Goal: Communication & Community: Answer question/provide support

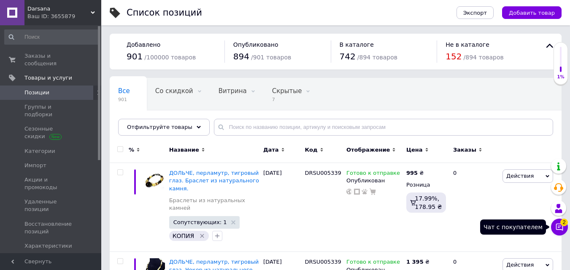
click at [562, 225] on button "Чат с покупателем 2" at bounding box center [559, 227] width 17 height 17
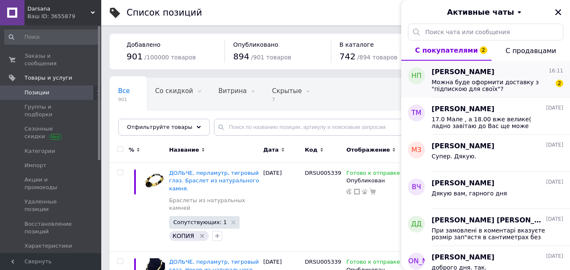
click at [503, 90] on span "Можна буде оформити доставку з "підпискою для своїх"?" at bounding box center [492, 86] width 120 height 14
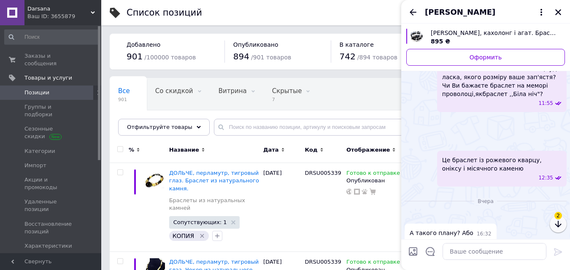
scroll to position [280, 0]
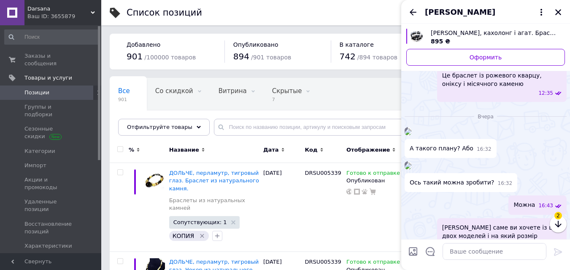
click at [557, 219] on span "2" at bounding box center [558, 216] width 8 height 8
click at [558, 227] on icon "button" at bounding box center [558, 224] width 6 height 7
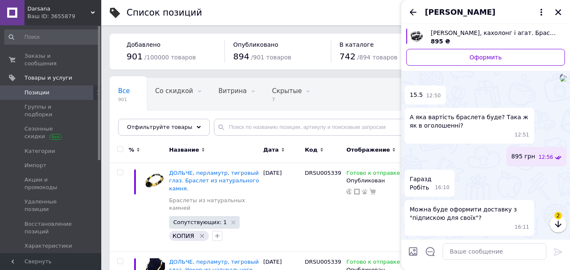
scroll to position [1235, 0]
click at [561, 224] on icon "button" at bounding box center [558, 224] width 10 height 10
click at [452, 256] on textarea at bounding box center [495, 251] width 104 height 17
click at [468, 256] on textarea at bounding box center [495, 251] width 104 height 17
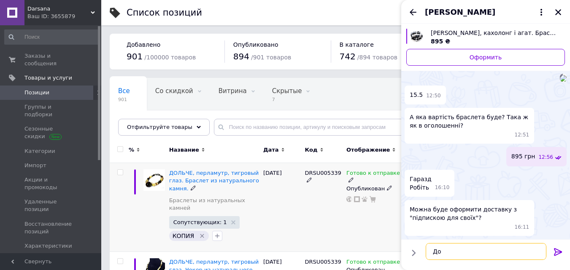
type textarea "Д"
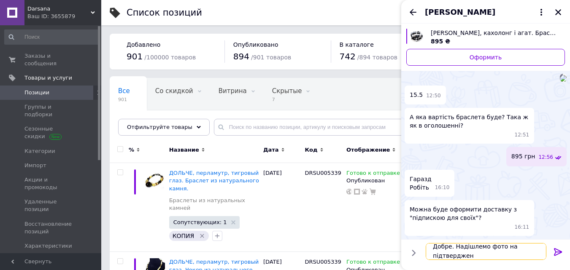
scroll to position [1, 0]
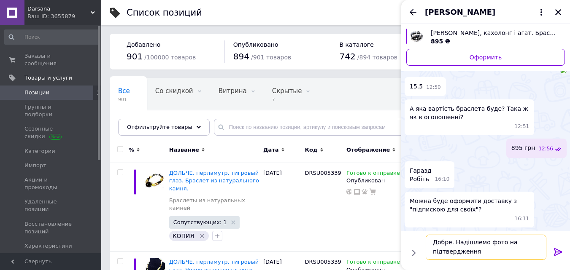
type textarea "Добре. Надішлемо фото на підтвердження"
click at [556, 252] on icon at bounding box center [558, 252] width 10 height 10
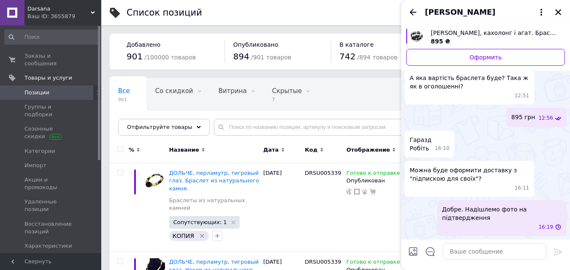
scroll to position [1424, 0]
click at [411, 14] on icon "Назад" at bounding box center [413, 12] width 10 height 10
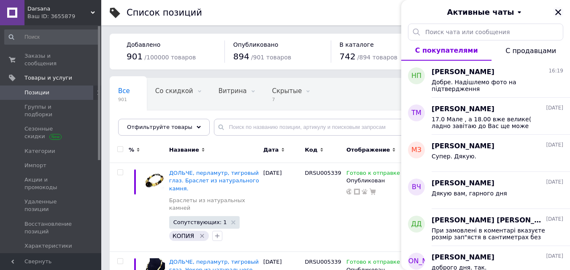
click at [561, 13] on icon "Закрыть" at bounding box center [558, 12] width 8 height 8
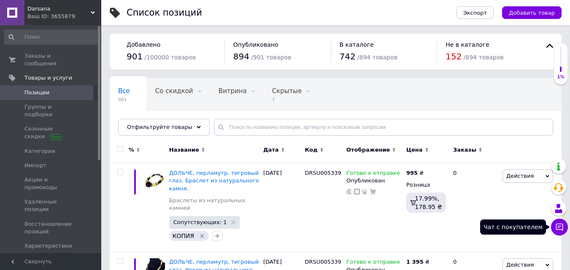
click at [565, 232] on button "Чат с покупателем" at bounding box center [559, 227] width 17 height 17
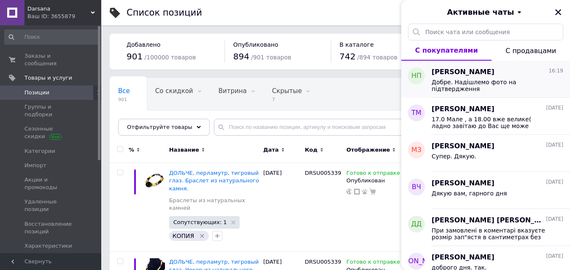
click at [470, 76] on span "[PERSON_NAME]" at bounding box center [463, 73] width 63 height 10
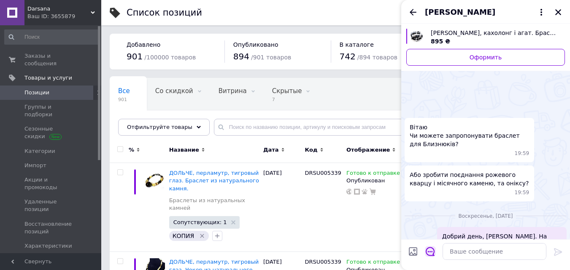
scroll to position [1446, 0]
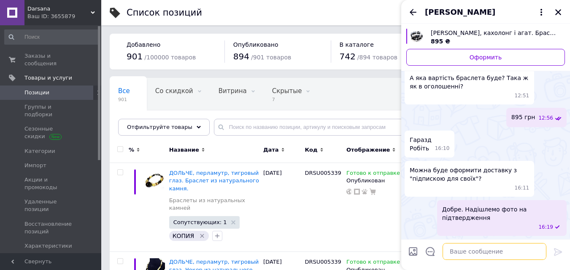
click at [460, 253] on textarea at bounding box center [495, 251] width 104 height 17
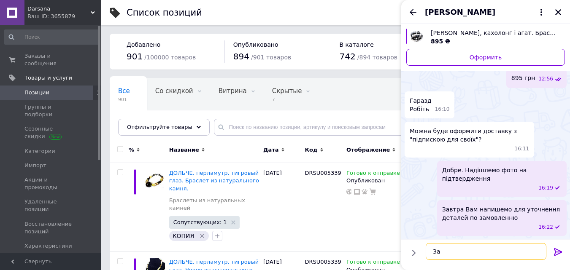
type textarea "З"
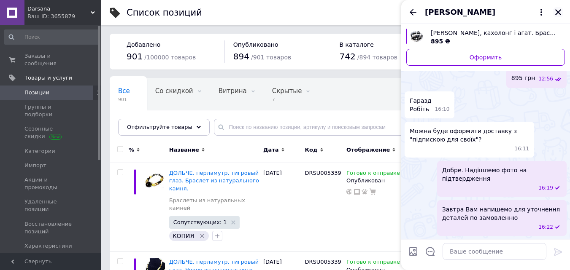
click at [562, 10] on button "Закрыть" at bounding box center [558, 12] width 10 height 10
